Goal: Find specific page/section: Find specific page/section

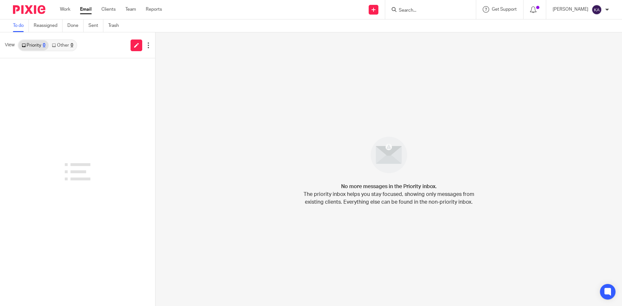
click at [399, 8] on input "Search" at bounding box center [427, 11] width 58 height 6
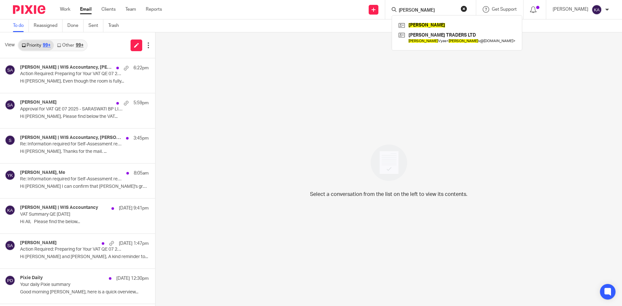
type input "asutosh"
drag, startPoint x: 407, startPoint y: 9, endPoint x: 331, endPoint y: 16, distance: 77.1
click at [331, 16] on div "Send new email Create task Add client asutosh Asutosh KALP TRADERS LTD Asutosh …" at bounding box center [397, 9] width 450 height 19
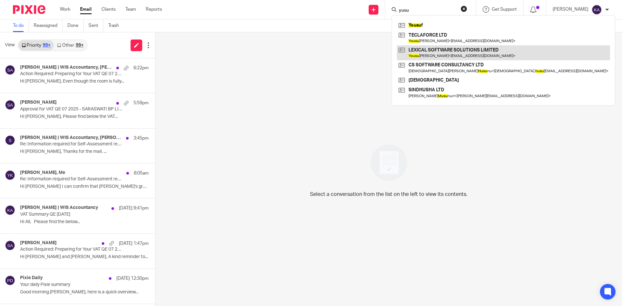
type input "yusu"
click at [476, 50] on link at bounding box center [503, 52] width 213 height 15
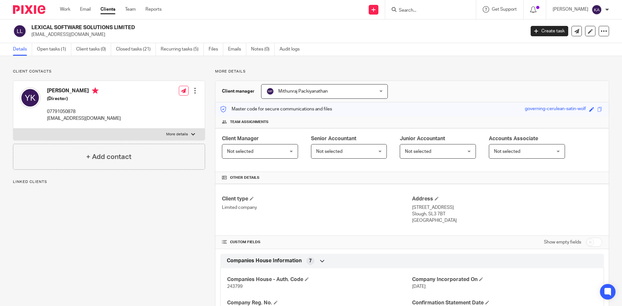
drag, startPoint x: 151, startPoint y: 26, endPoint x: 32, endPoint y: 25, distance: 119.2
click at [32, 25] on h2 "LEXICAL SOFTWARE SOLUTIONS LIMITED" at bounding box center [227, 27] width 392 height 7
copy h2 "LEXICAL SOFTWARE SOLUTIONS LIMITED"
